Goal: Check status: Check status

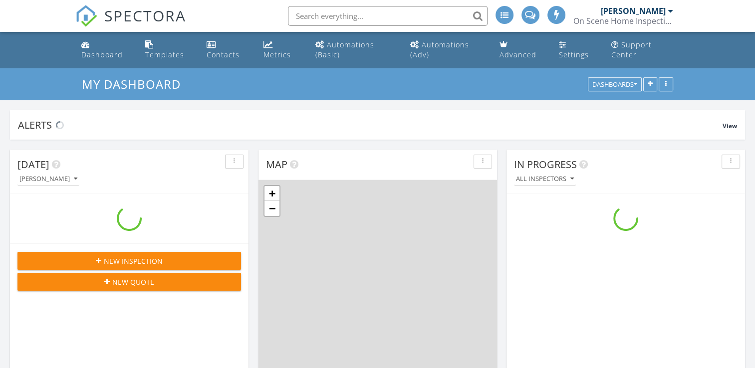
scroll to position [924, 770]
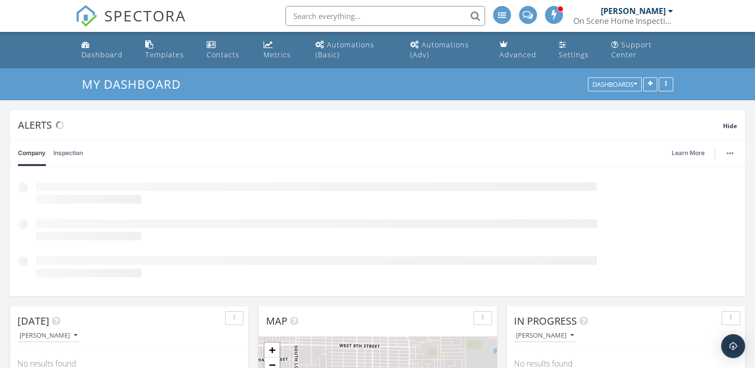
click at [358, 11] on input "text" at bounding box center [385, 16] width 200 height 20
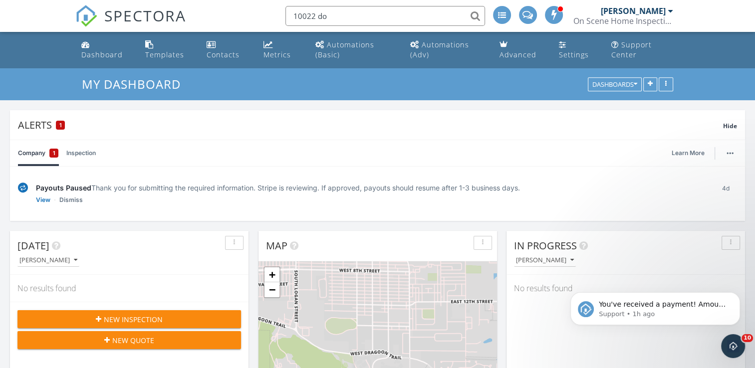
scroll to position [0, 0]
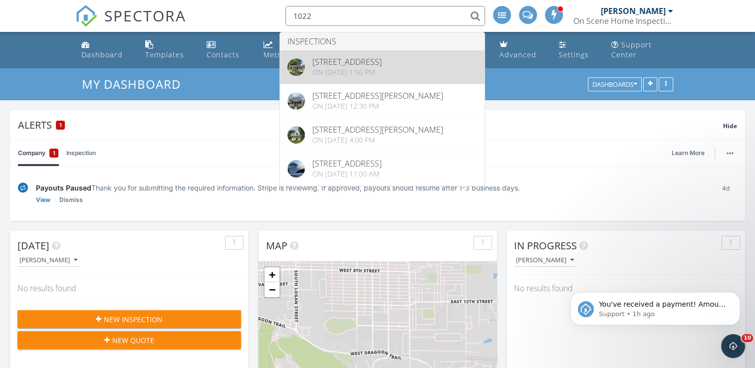
type input "1022"
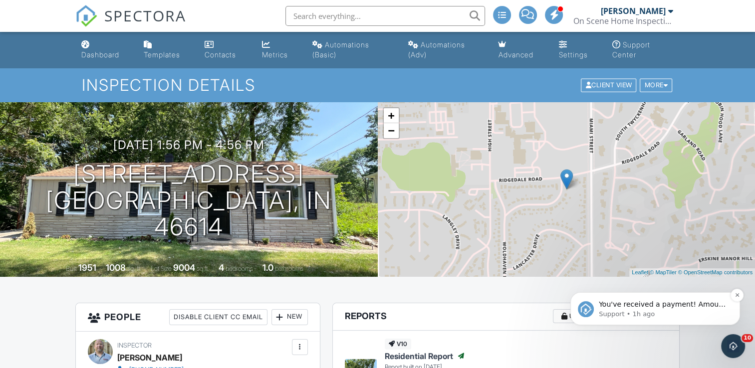
click at [638, 309] on div "You've received a payment! Amount $525.00 Fee $50.00 Net $475.00 Transaction # …" at bounding box center [663, 304] width 132 height 13
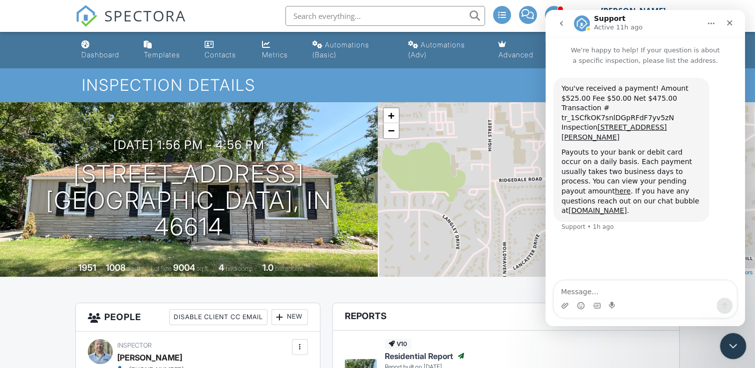
click at [726, 340] on icon "Close Intercom Messenger" at bounding box center [731, 345] width 12 height 12
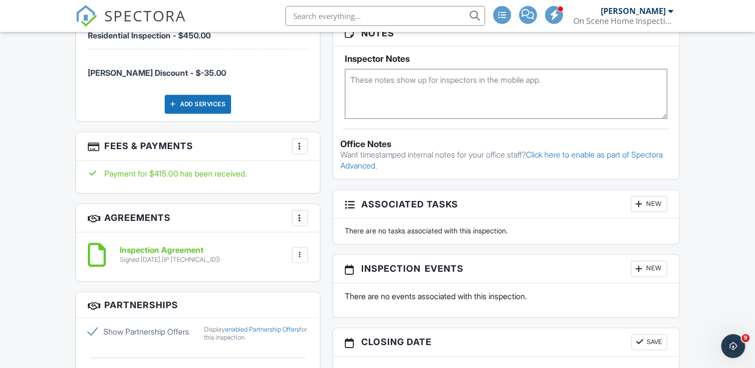
scroll to position [699, 0]
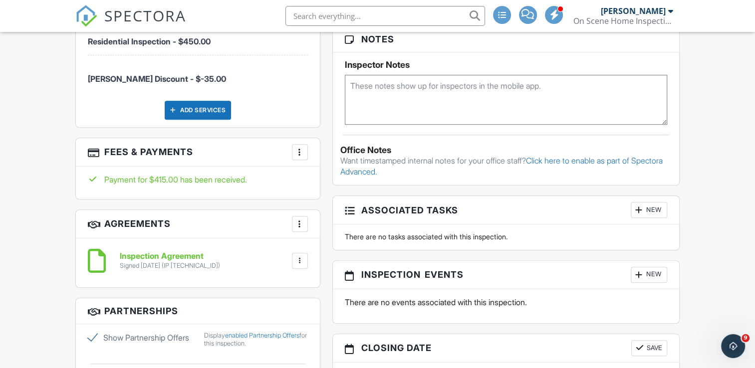
click at [298, 148] on div at bounding box center [300, 152] width 10 height 10
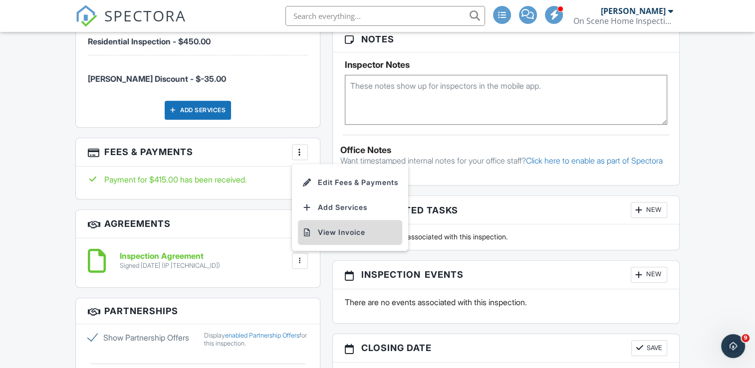
click at [345, 234] on li "View Invoice" at bounding box center [350, 232] width 104 height 25
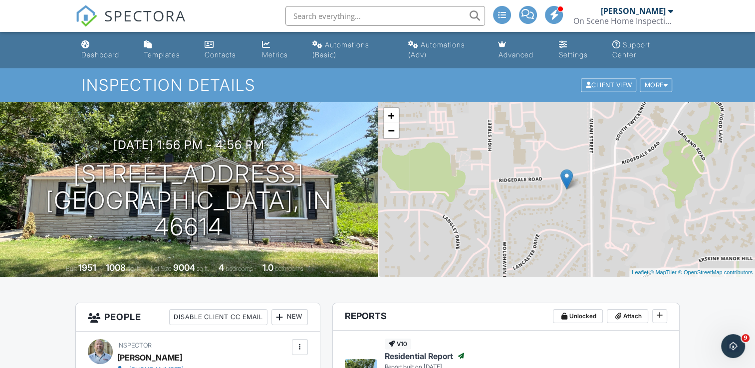
scroll to position [0, 0]
drag, startPoint x: 85, startPoint y: 46, endPoint x: 102, endPoint y: 45, distance: 17.0
click at [85, 45] on div "Dashboard" at bounding box center [85, 44] width 8 height 8
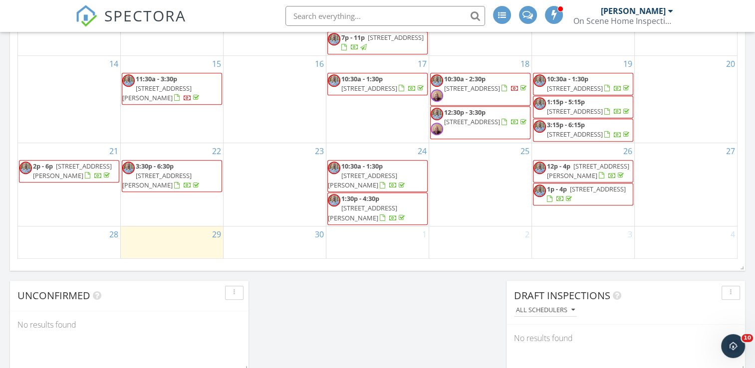
scroll to position [95, 0]
